Goal: Information Seeking & Learning: Learn about a topic

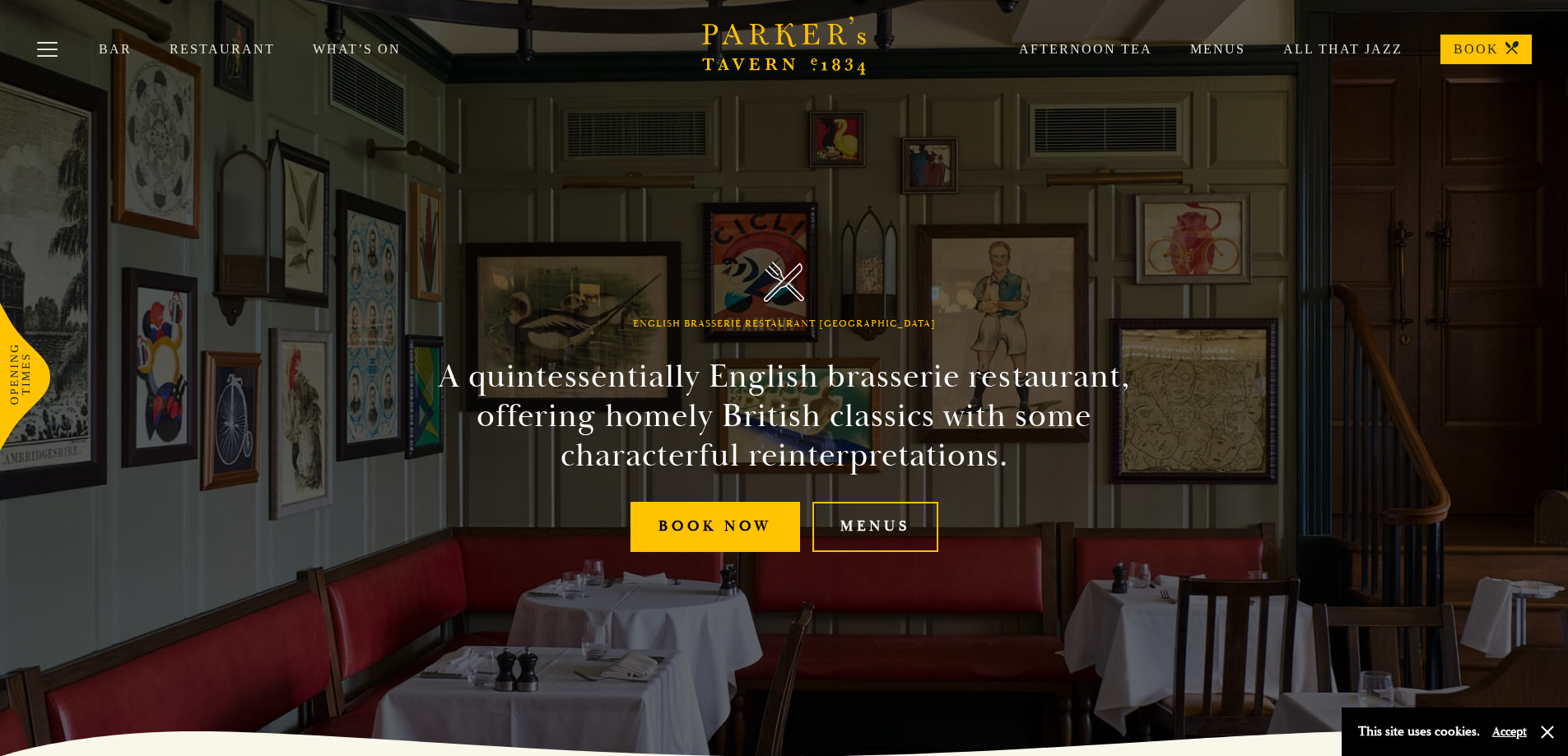
click at [1245, 49] on link "Menus" at bounding box center [1198, 49] width 93 height 16
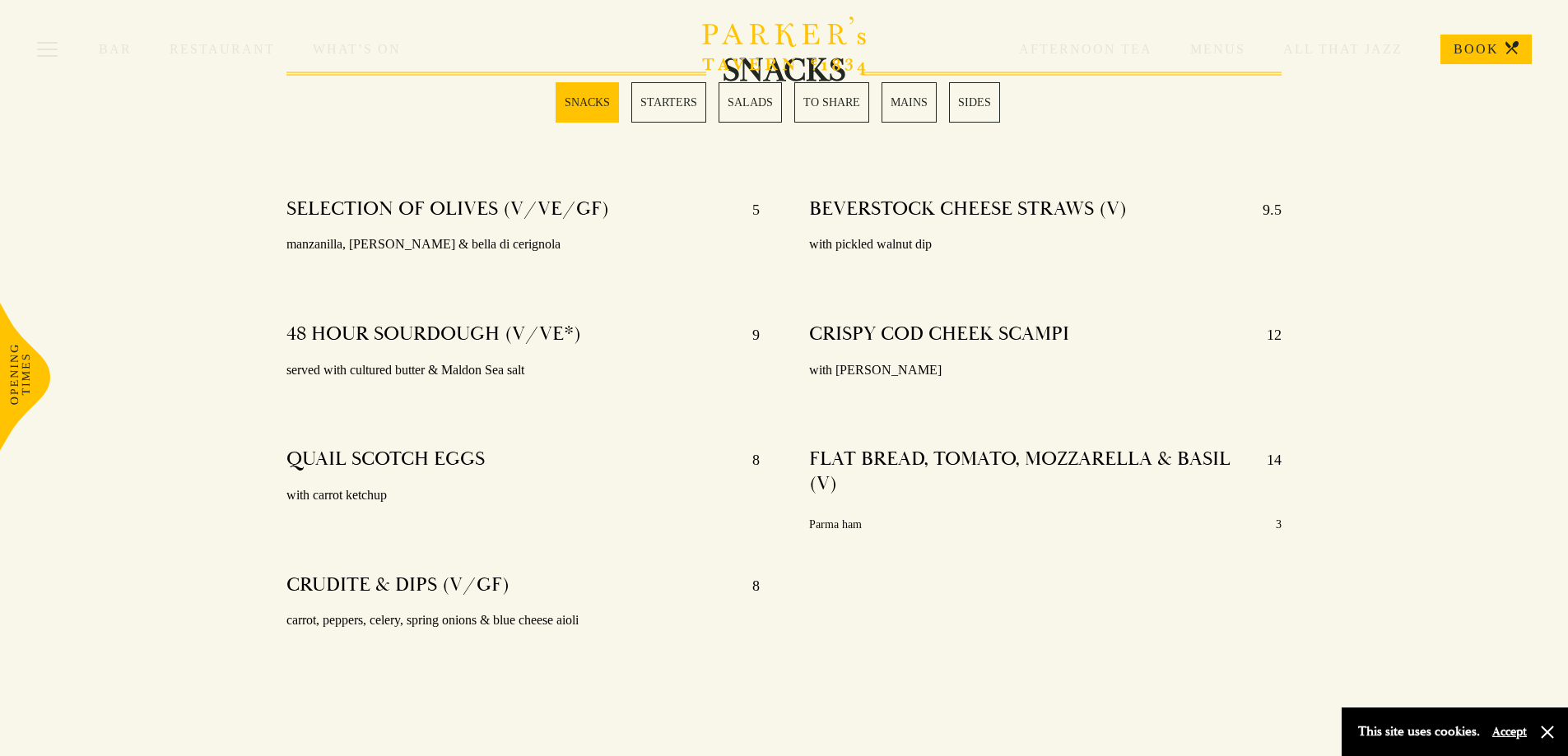
scroll to position [421, 0]
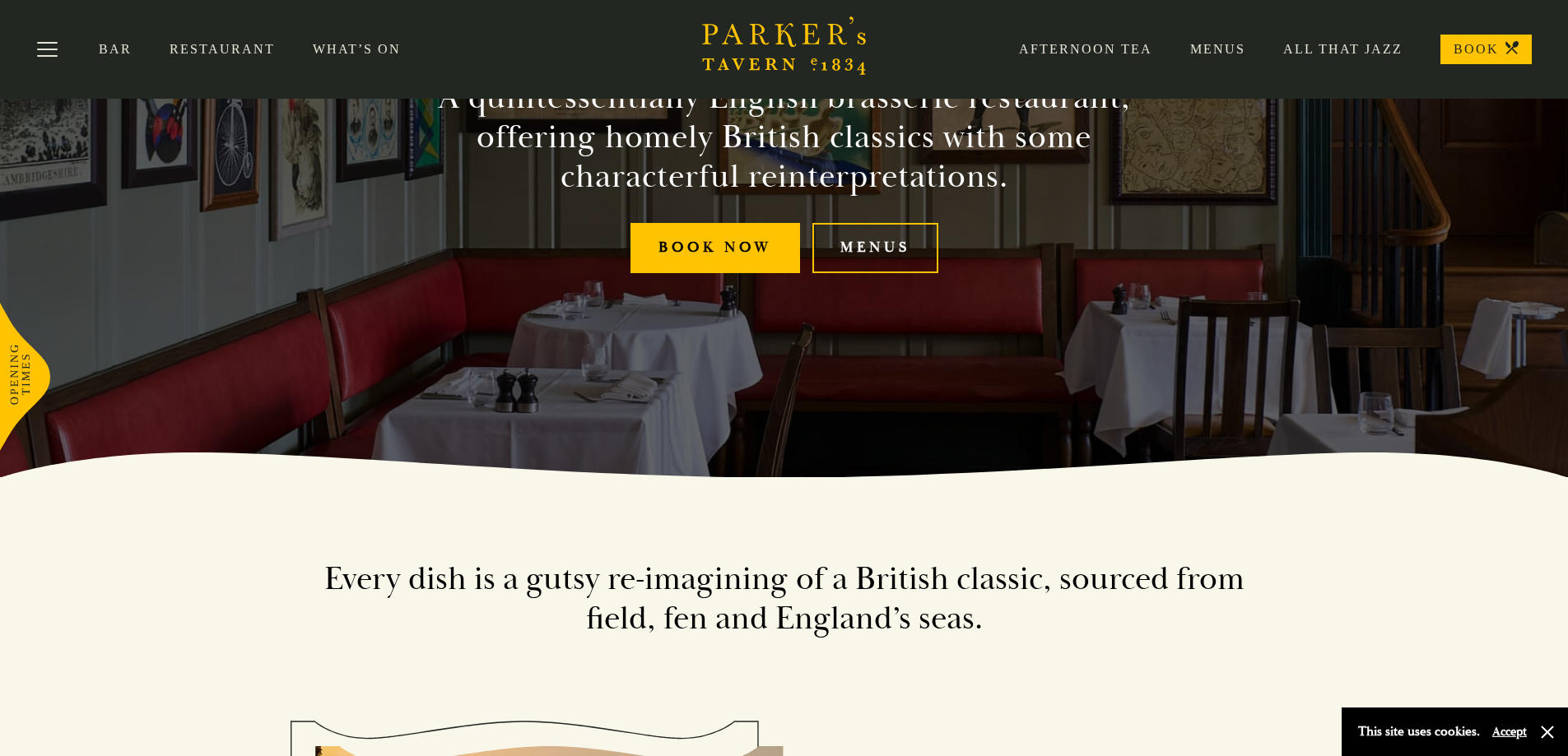
scroll to position [82, 0]
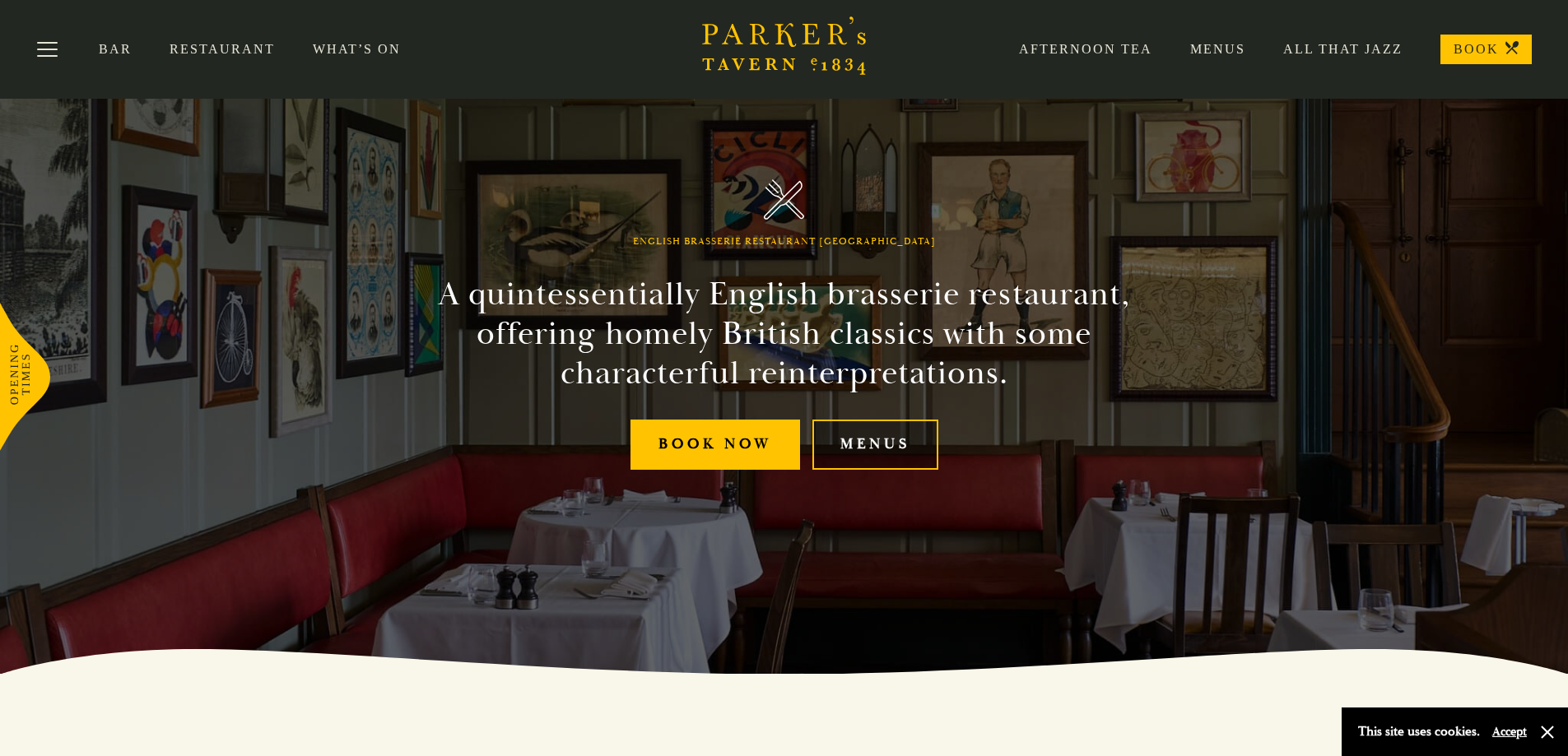
click at [870, 448] on link "Menus" at bounding box center [875, 444] width 126 height 50
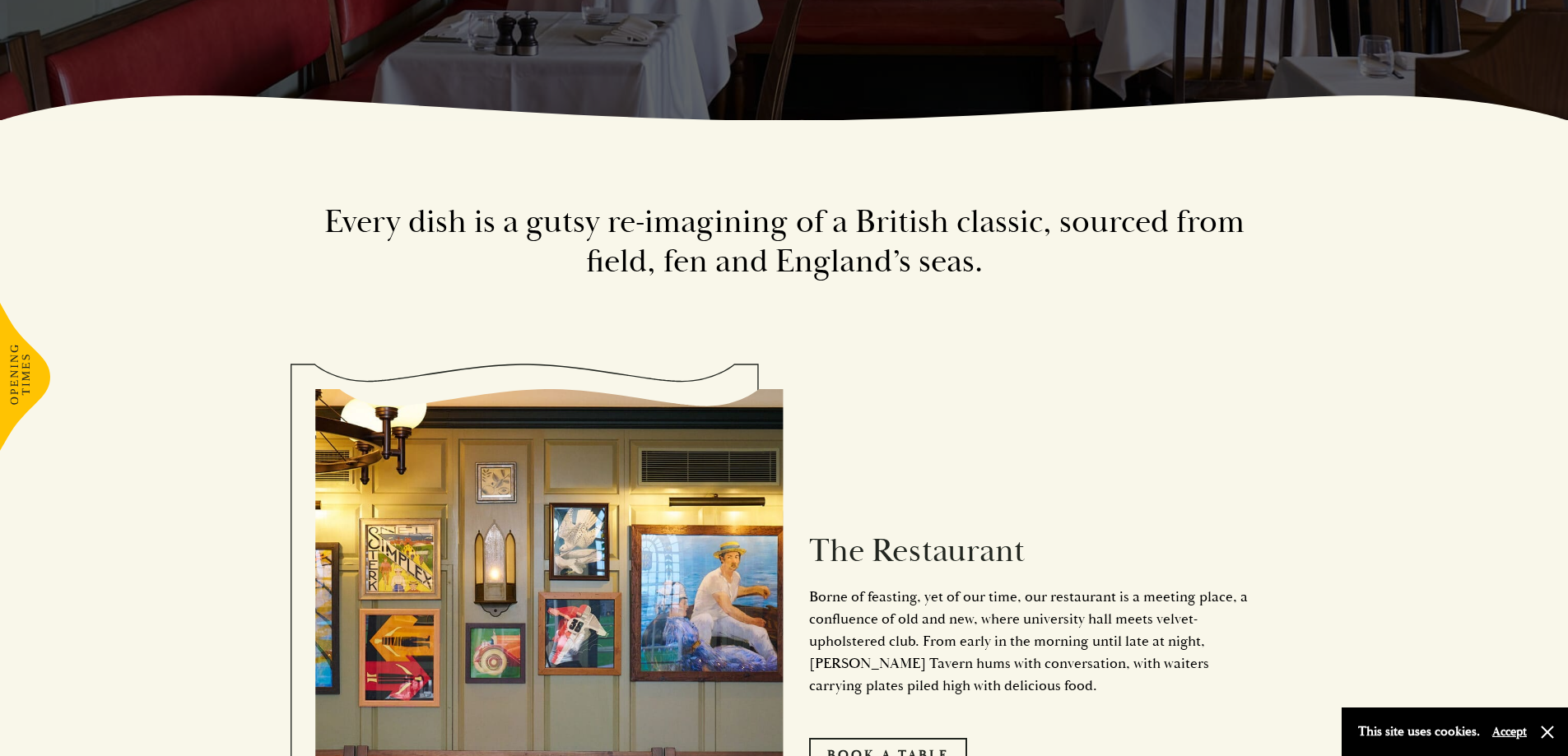
scroll to position [659, 0]
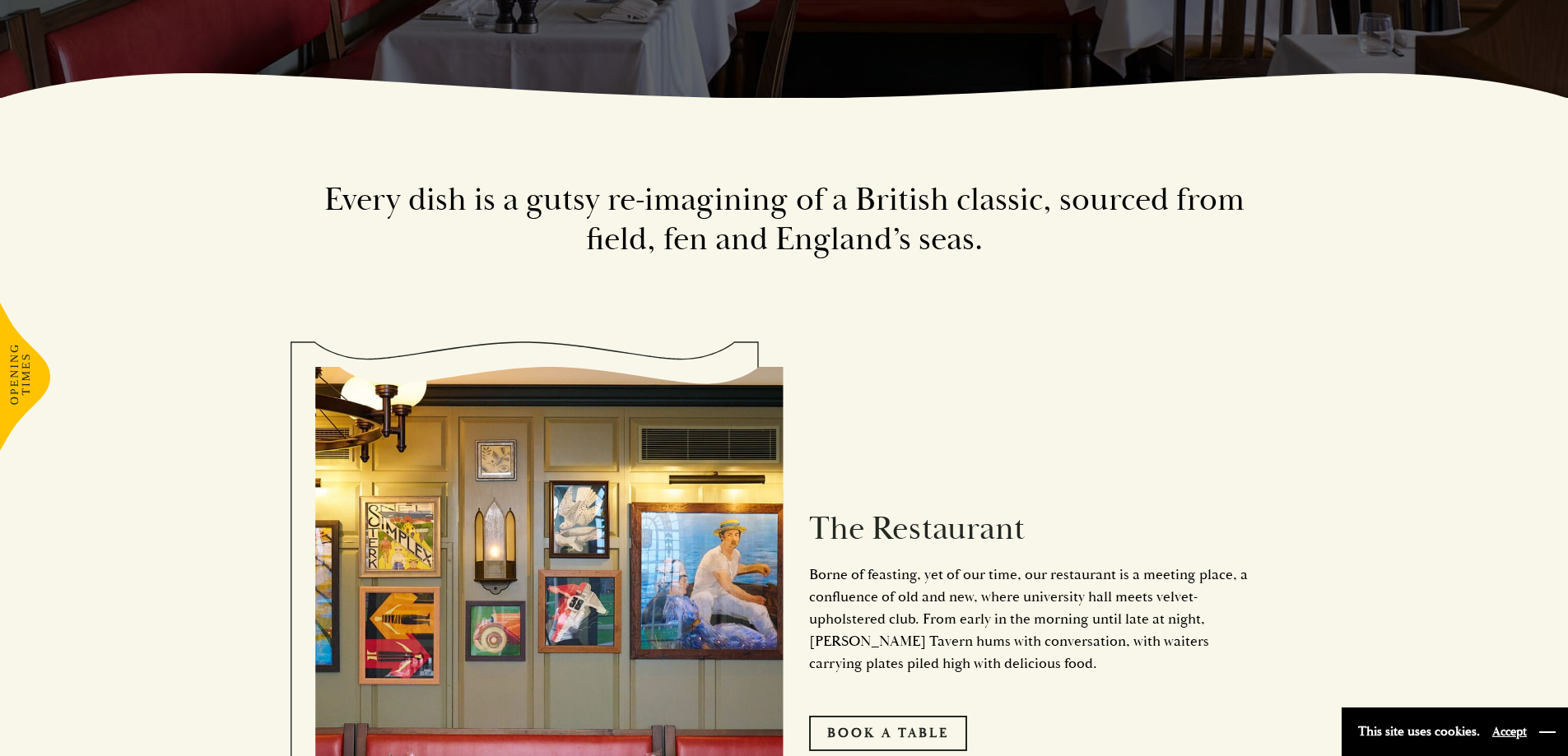
click at [1548, 729] on button "button" at bounding box center [1548, 732] width 16 height 16
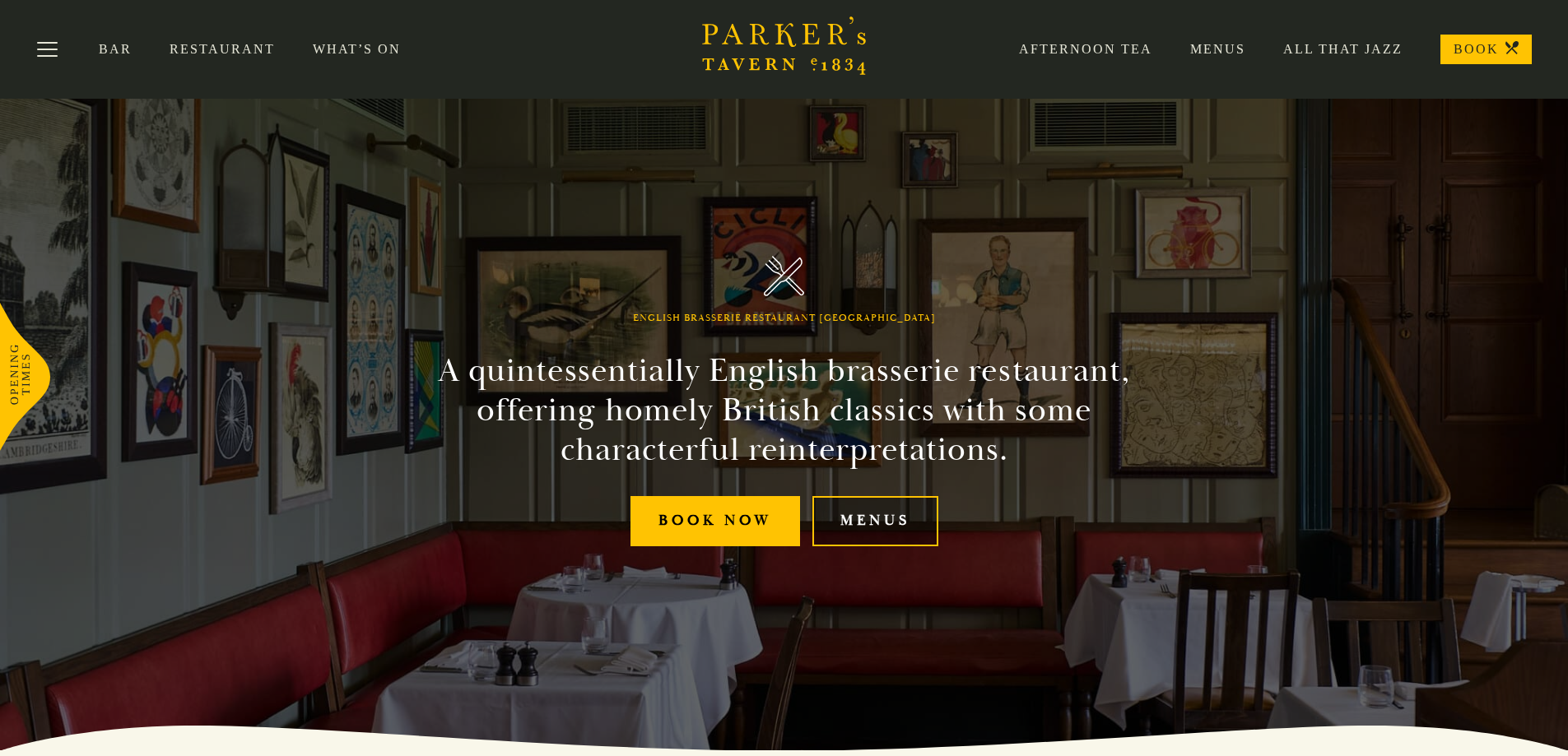
scroll to position [0, 0]
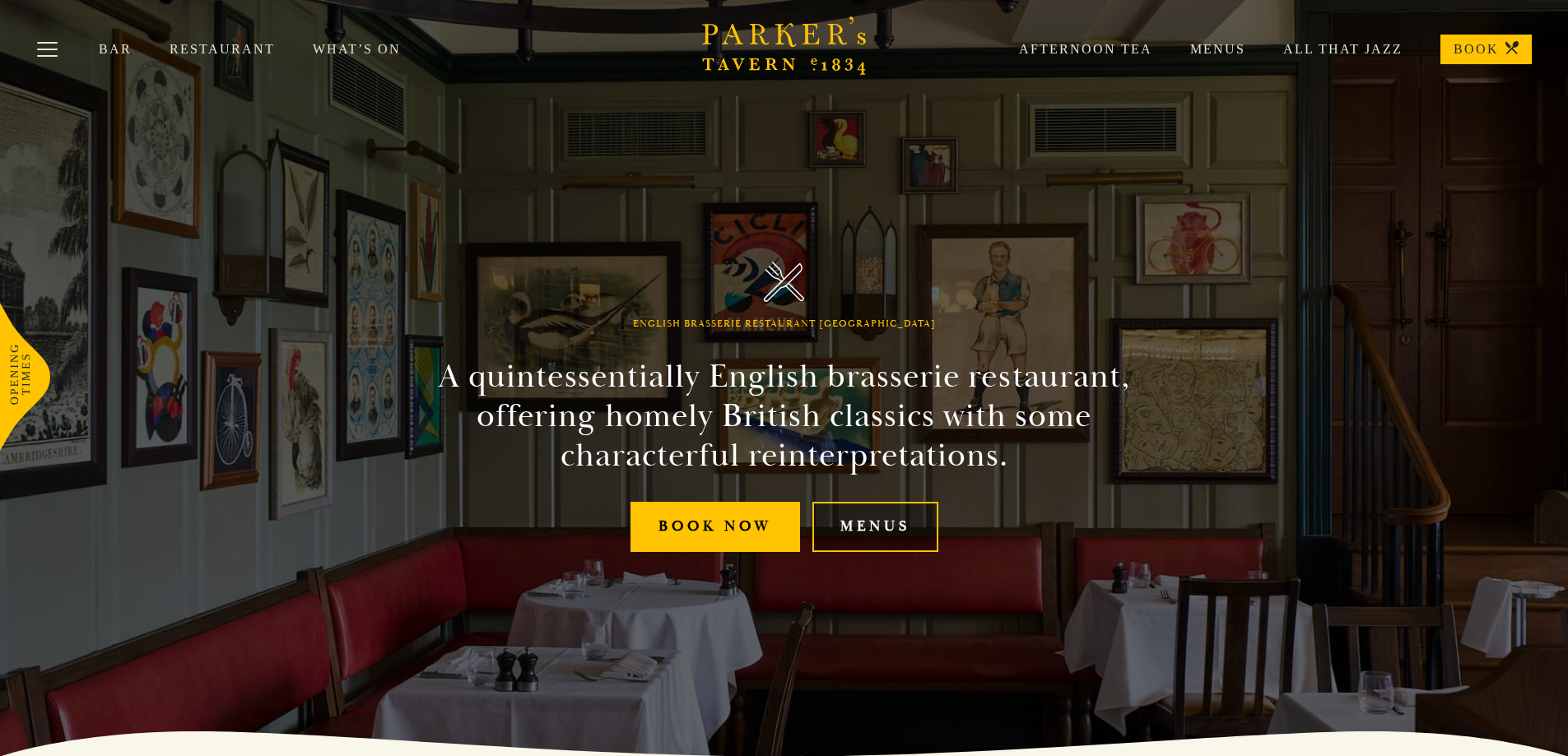
click at [832, 531] on link "Menus" at bounding box center [875, 527] width 126 height 50
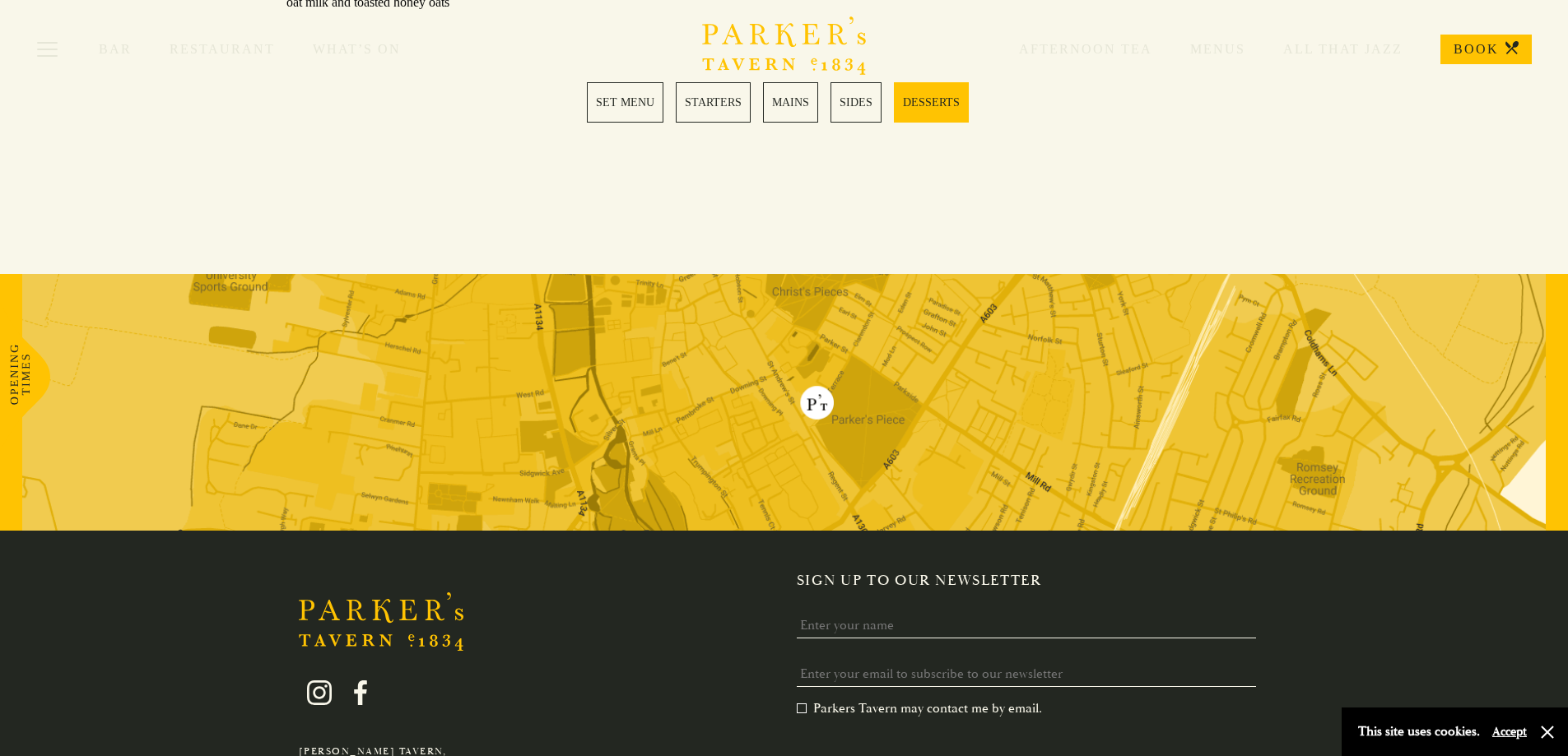
scroll to position [2650, 0]
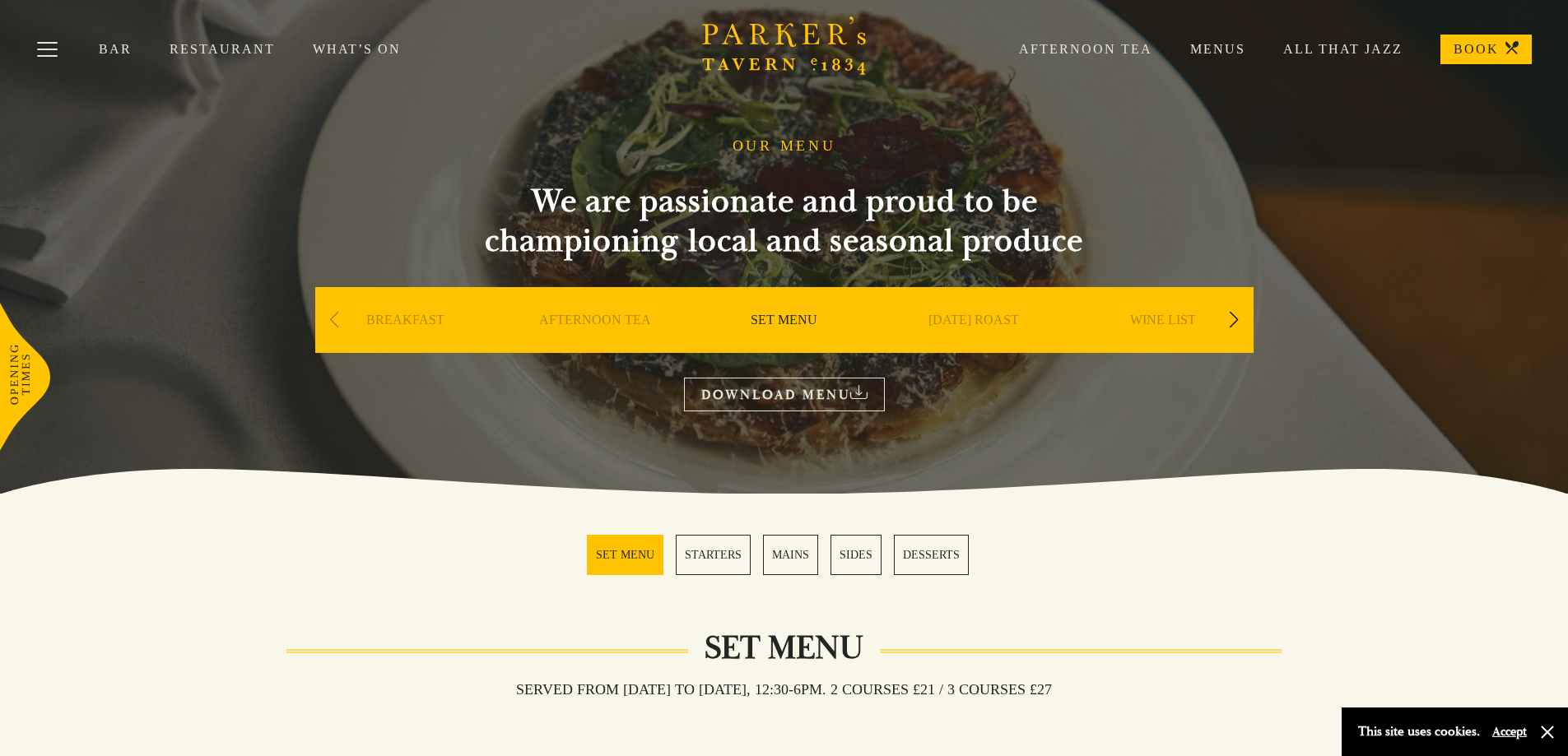
click at [1236, 320] on div "Next slide" at bounding box center [1234, 321] width 22 height 37
click at [1227, 320] on div "Next slide" at bounding box center [1234, 321] width 22 height 37
click at [1227, 321] on div "Next slide" at bounding box center [1234, 321] width 22 height 37
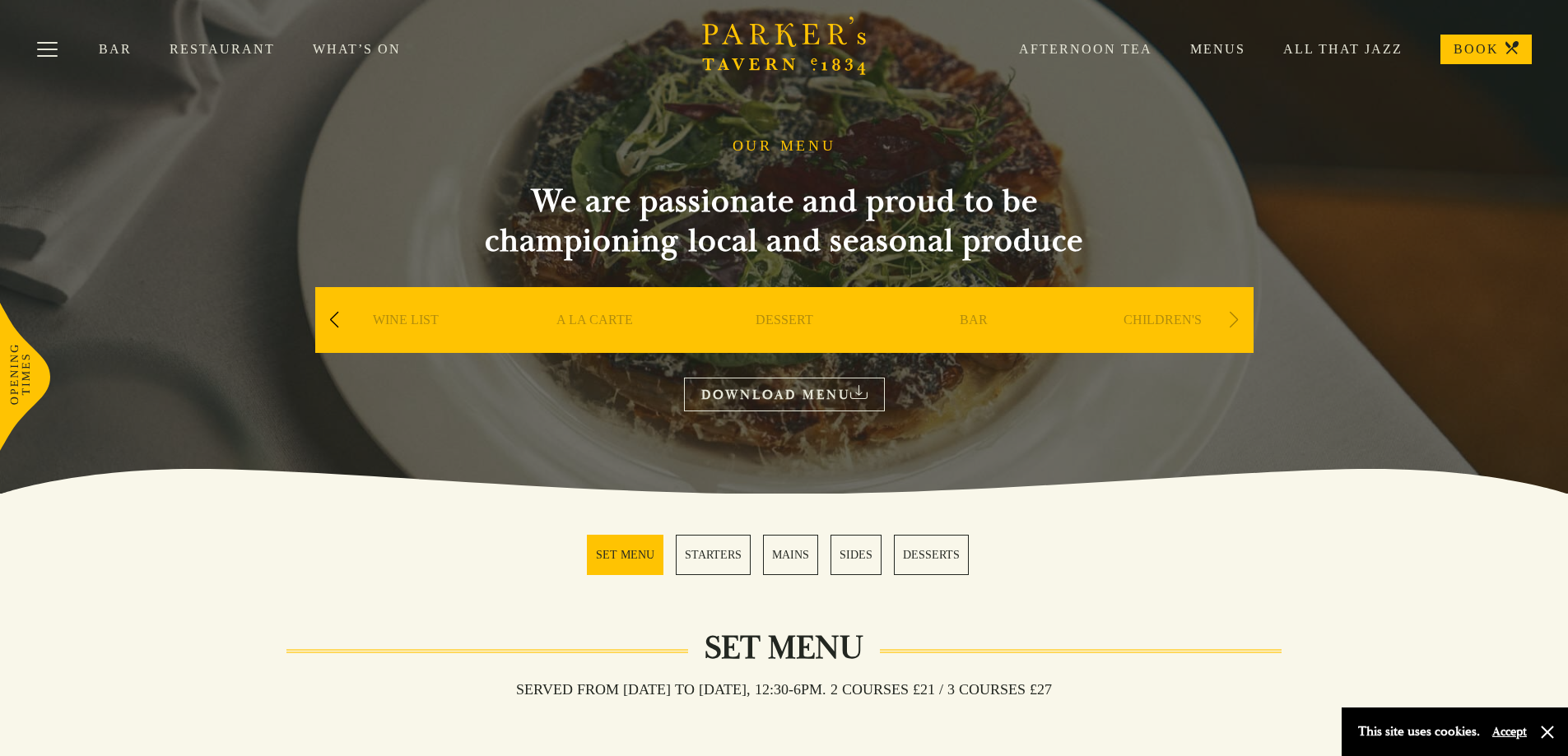
click at [329, 323] on div "Previous slide" at bounding box center [334, 321] width 22 height 37
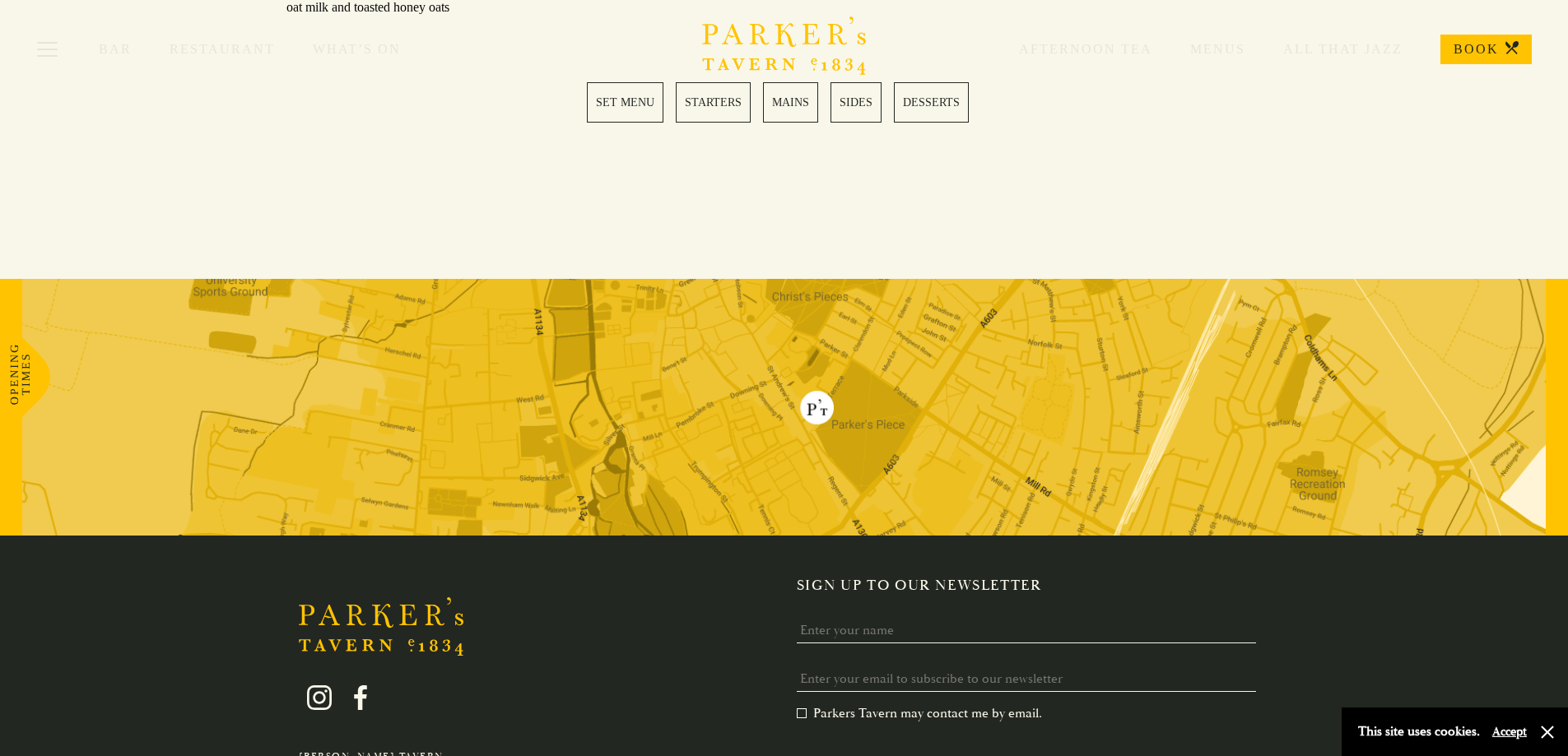
scroll to position [2650, 0]
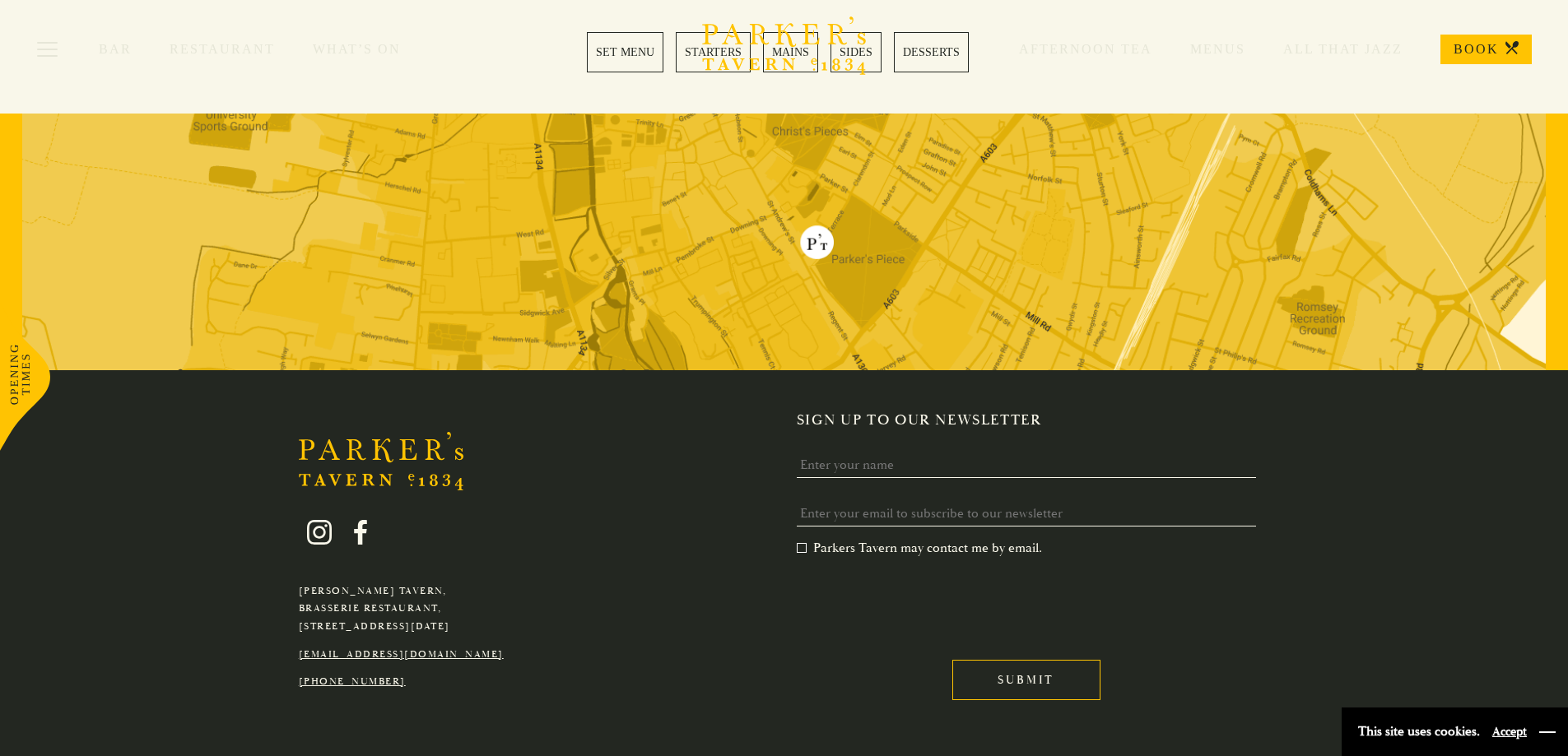
click at [1548, 733] on button "button" at bounding box center [1548, 732] width 16 height 16
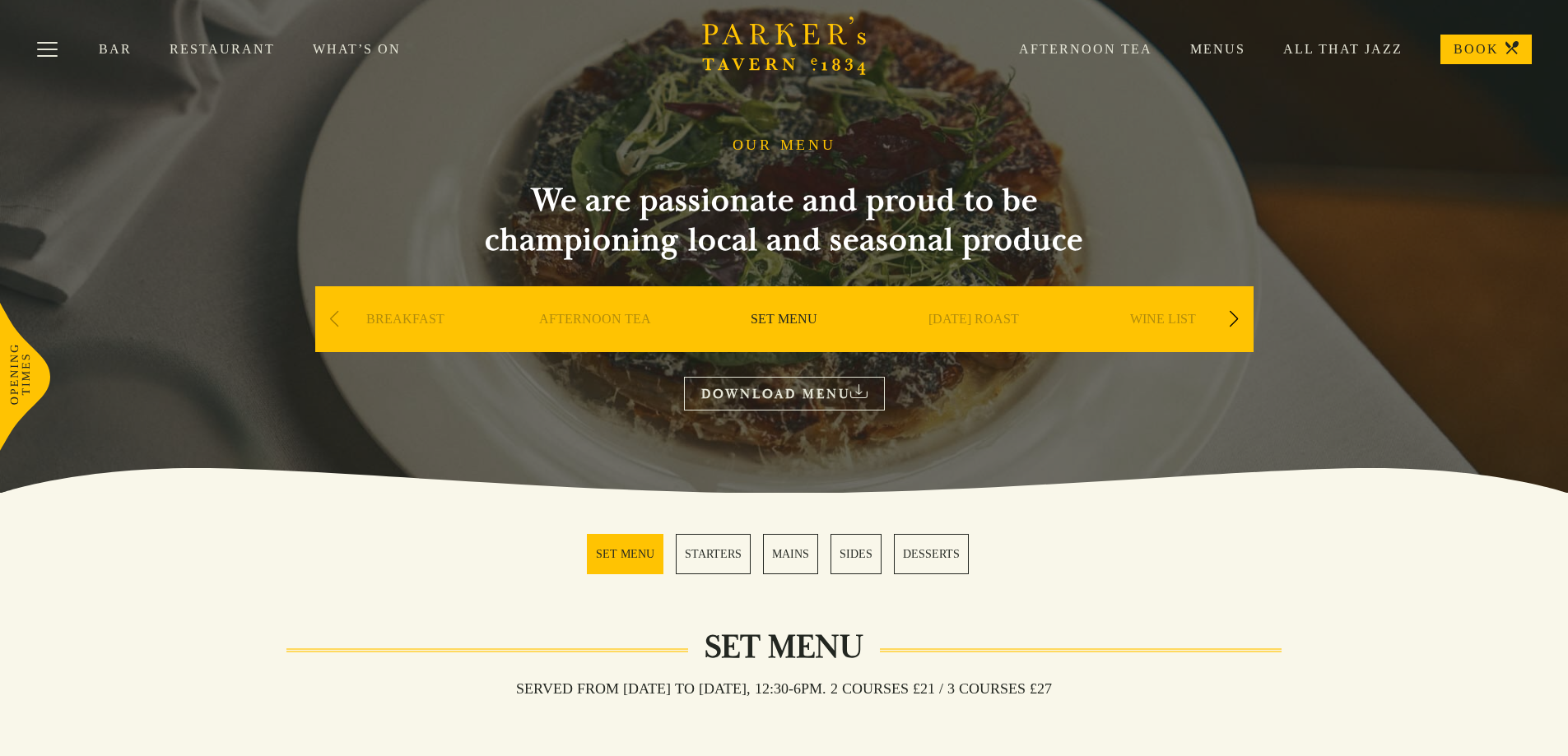
scroll to position [0, 0]
click at [1234, 319] on div "Next slide" at bounding box center [1234, 321] width 22 height 37
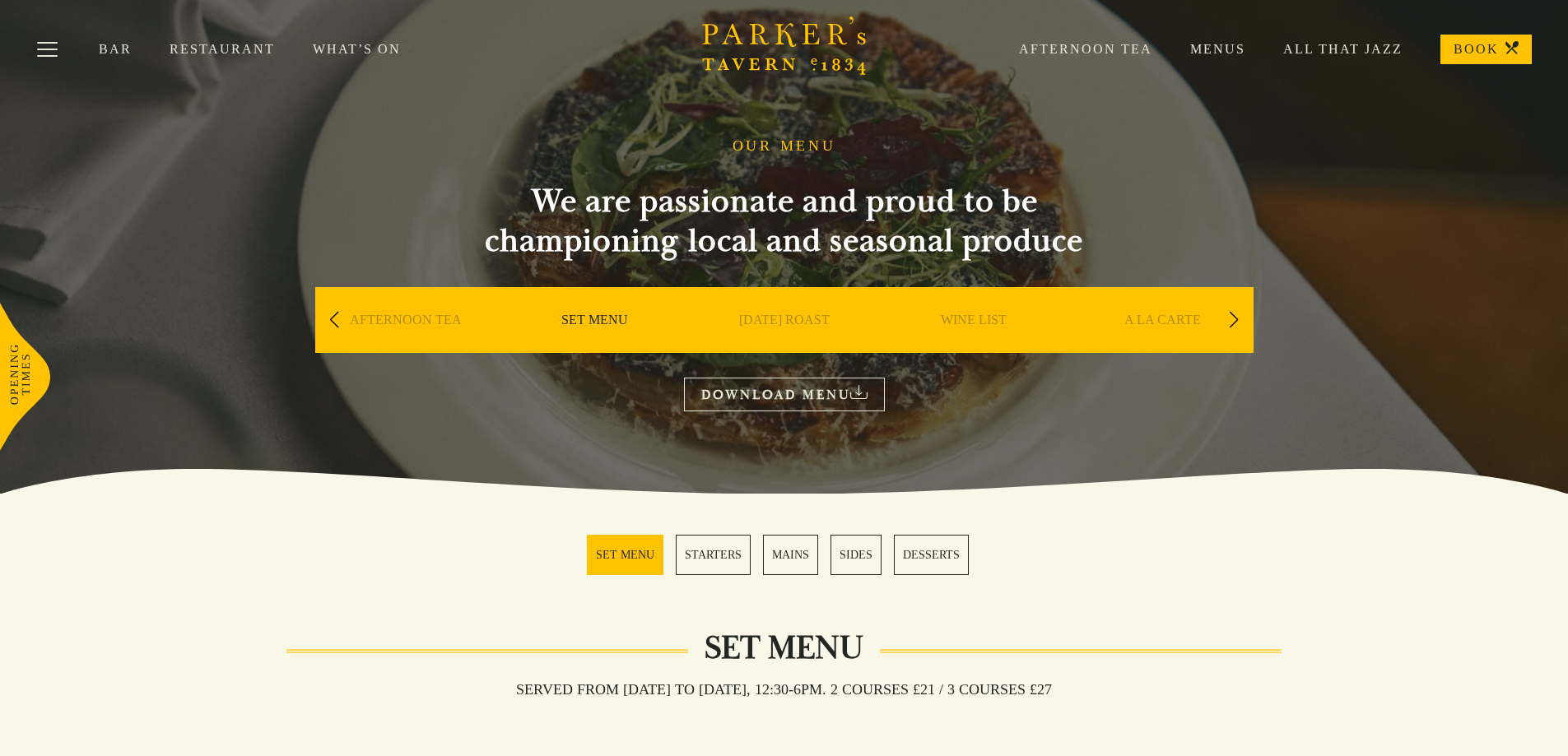
click at [1234, 319] on div "Next slide" at bounding box center [1234, 321] width 22 height 37
click at [1230, 315] on div "Next slide" at bounding box center [1234, 321] width 22 height 37
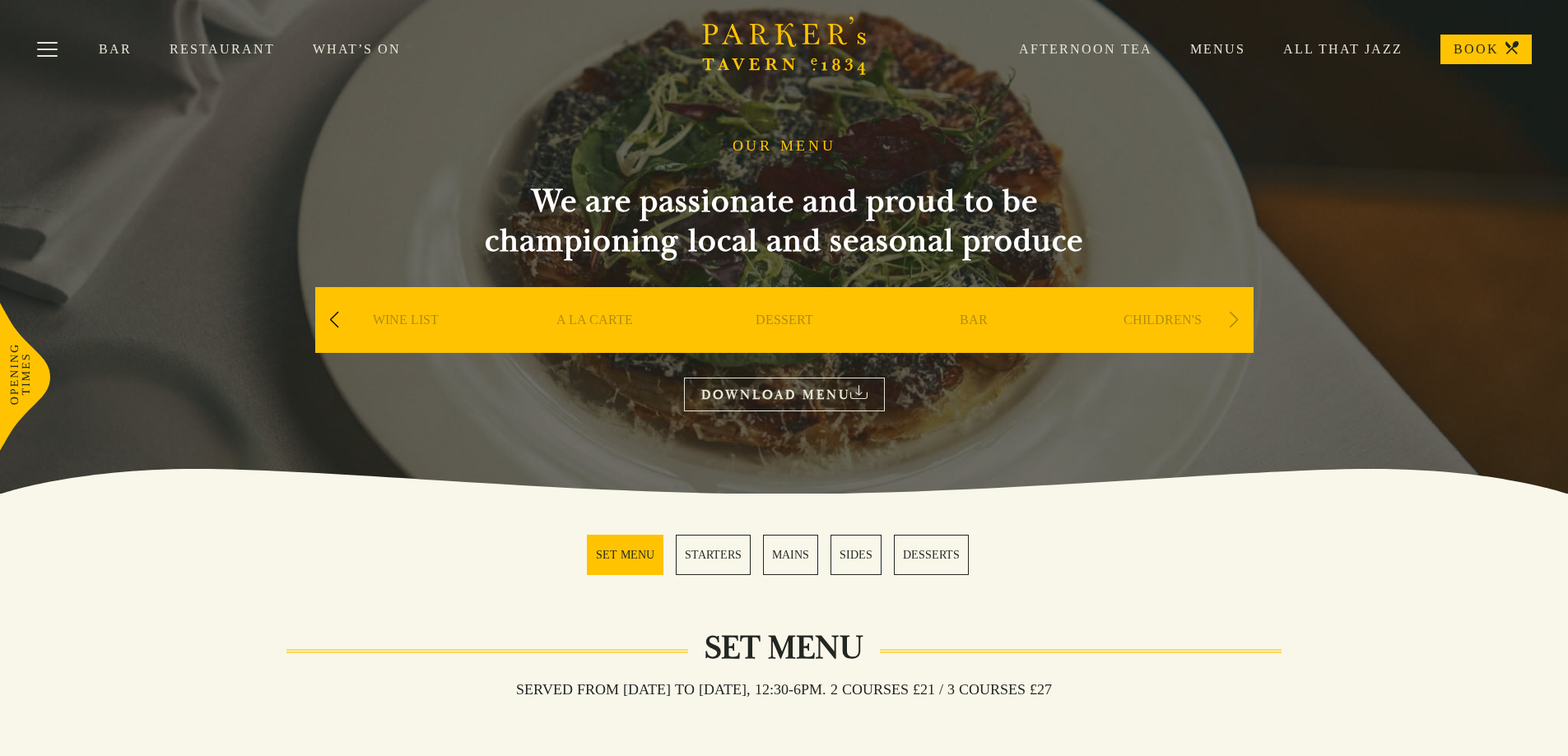
click at [1237, 325] on div "Next slide" at bounding box center [1234, 321] width 22 height 37
click at [1210, 53] on link "Menus" at bounding box center [1198, 49] width 93 height 16
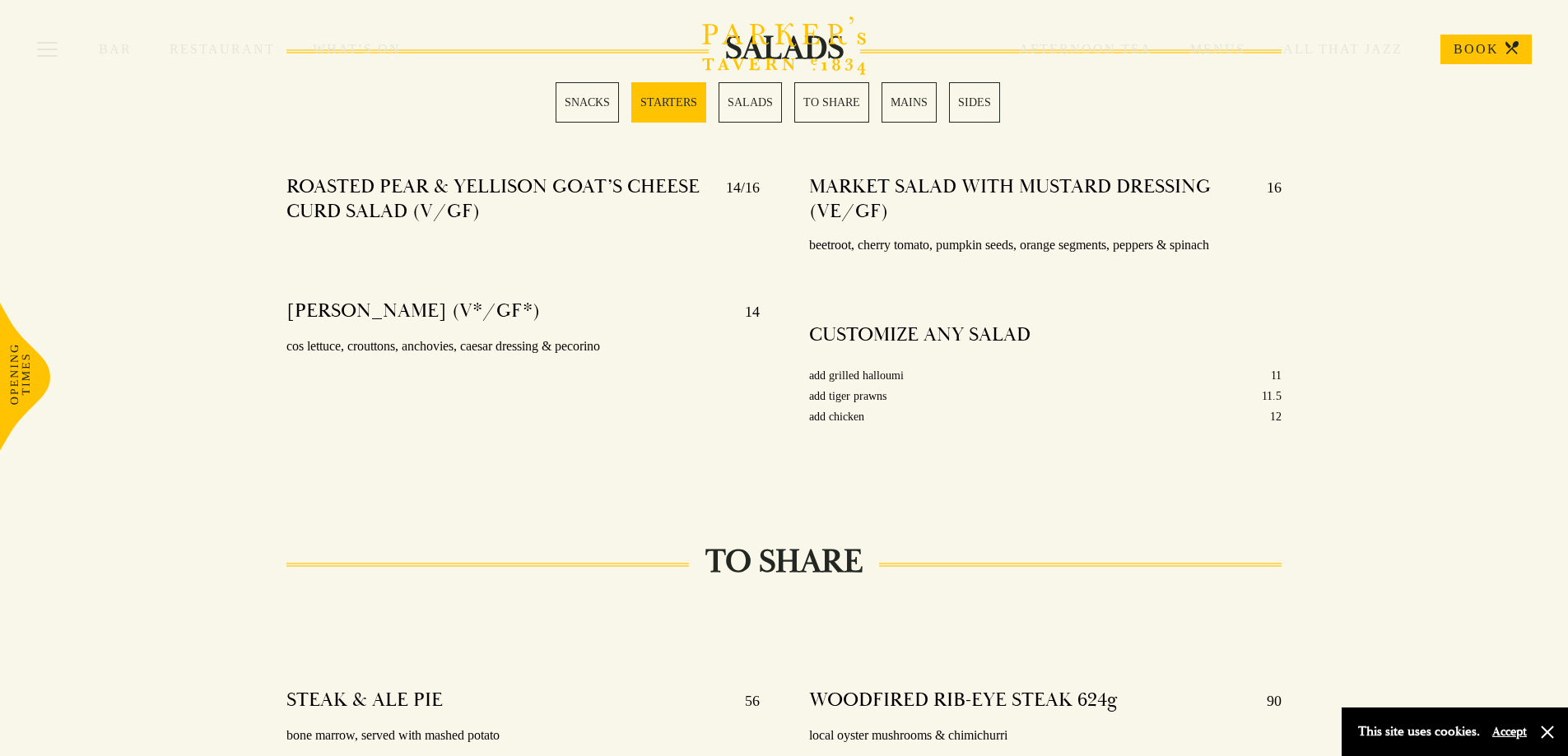
scroll to position [1820, 0]
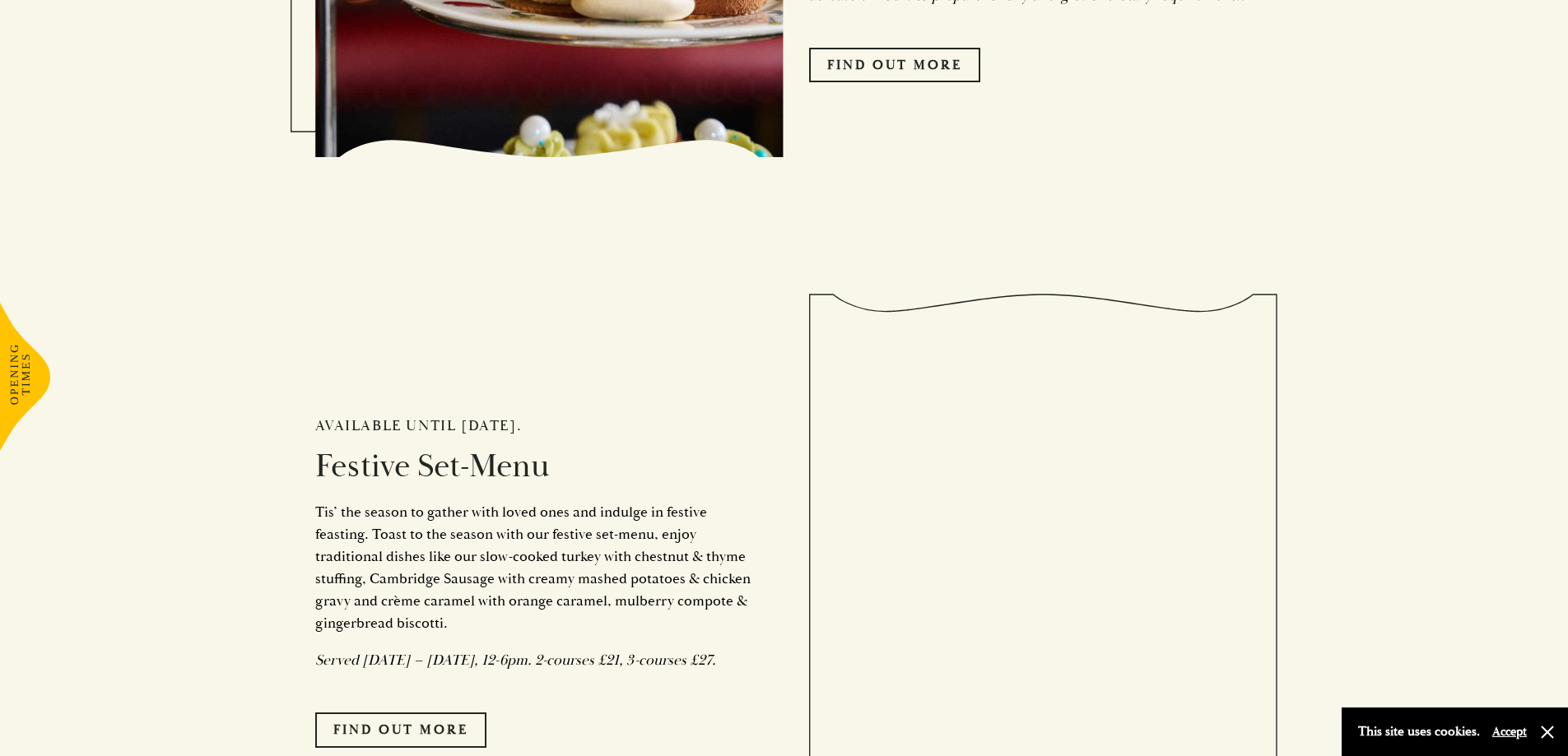
scroll to position [1482, 0]
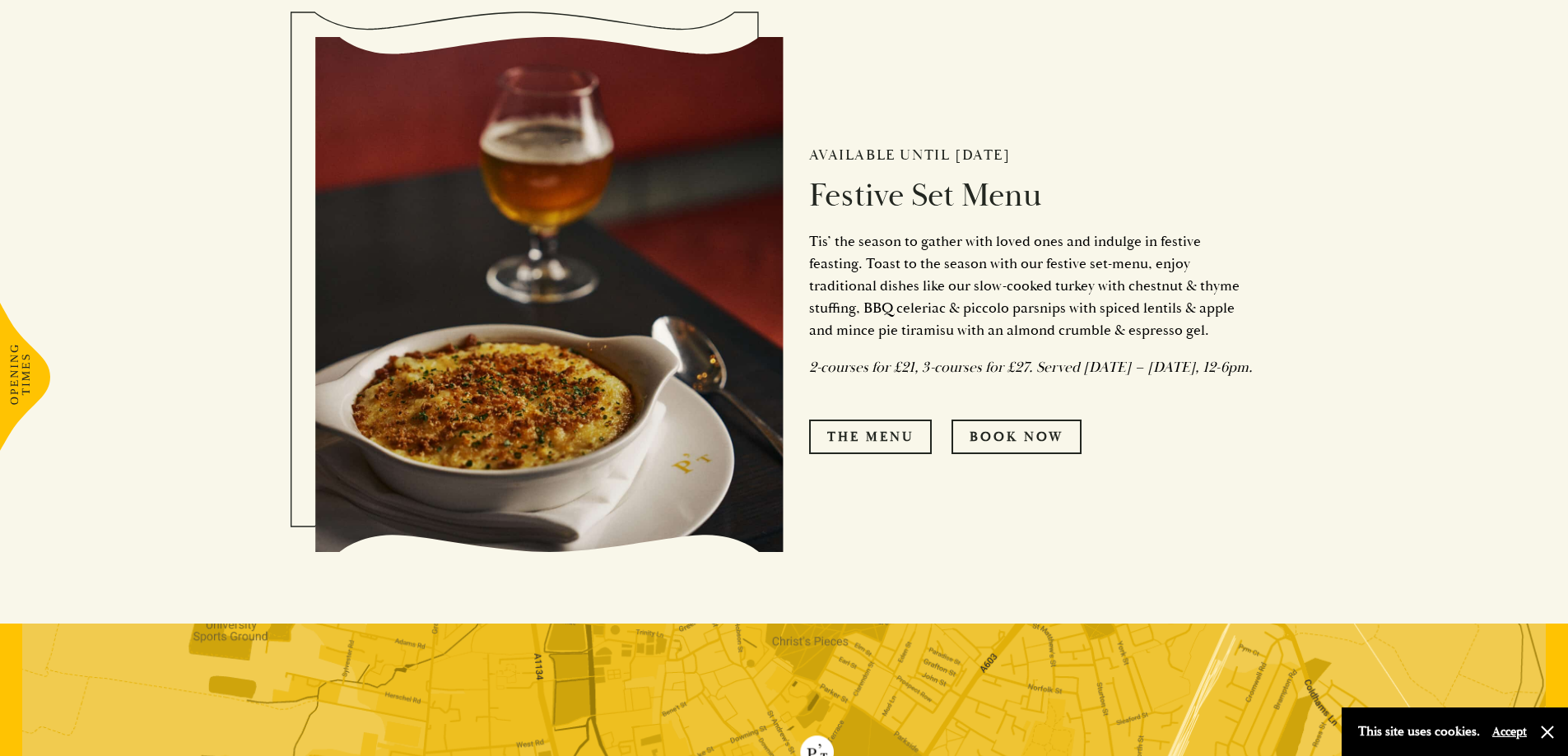
scroll to position [905, 0]
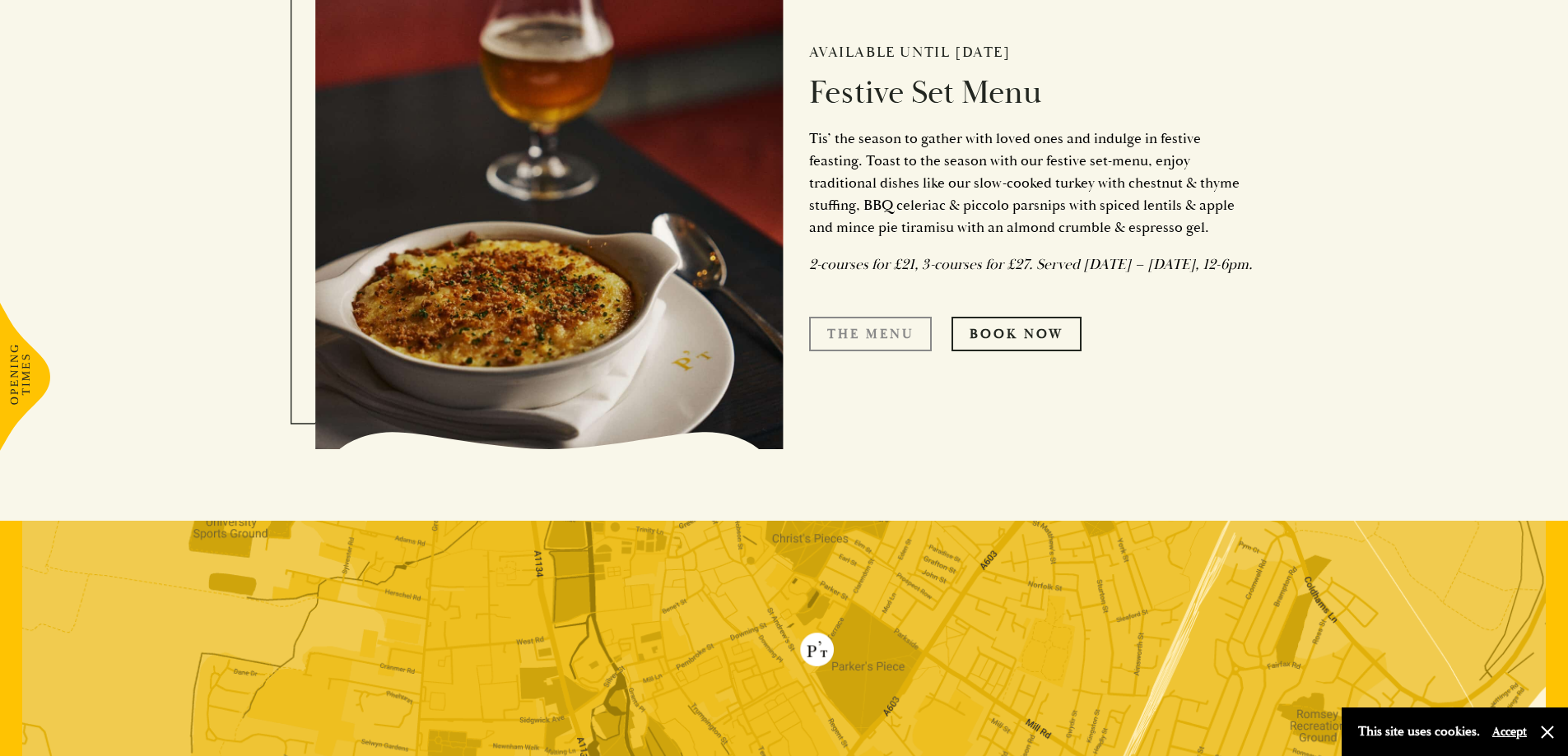
click at [903, 340] on link "The Menu" at bounding box center [871, 334] width 123 height 35
